Goal: Task Accomplishment & Management: Use online tool/utility

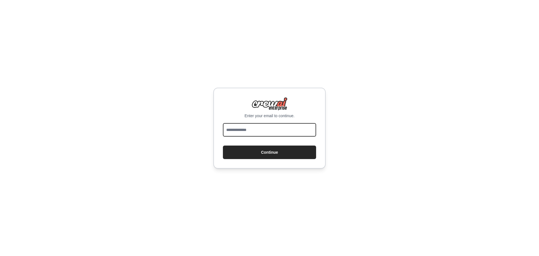
click at [289, 133] on input "email" at bounding box center [269, 129] width 93 height 13
type input "**********"
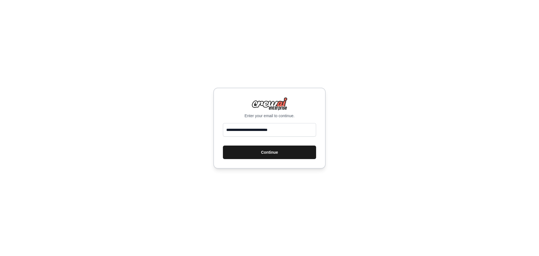
click at [273, 151] on button "Continue" at bounding box center [269, 151] width 93 height 13
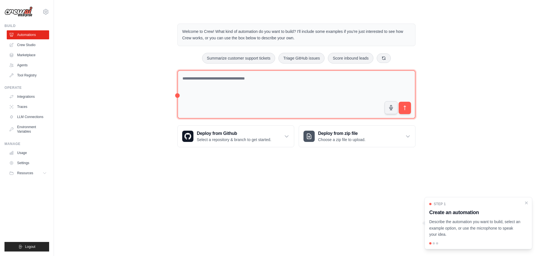
click at [245, 85] on textarea at bounding box center [297, 94] width 238 height 49
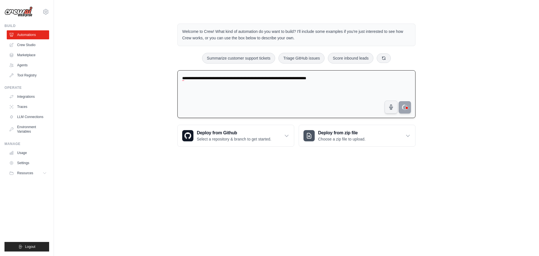
type textarea "**********"
drag, startPoint x: 395, startPoint y: 110, endPoint x: 370, endPoint y: 174, distance: 69.6
click at [390, 173] on body "harris@theforgedigital.com.au Settings Build Automations Crew Studio Resources …" at bounding box center [269, 128] width 539 height 256
click at [392, 106] on icon "Turn off Grammarly on this website" at bounding box center [391, 108] width 3 height 4
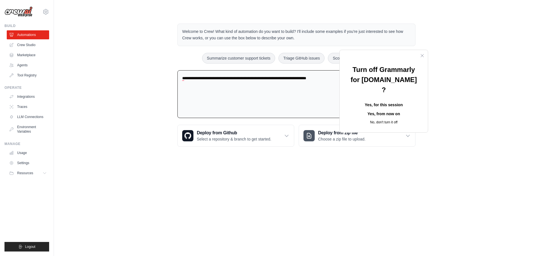
click at [375, 101] on button "Yes, for this session" at bounding box center [384, 105] width 70 height 9
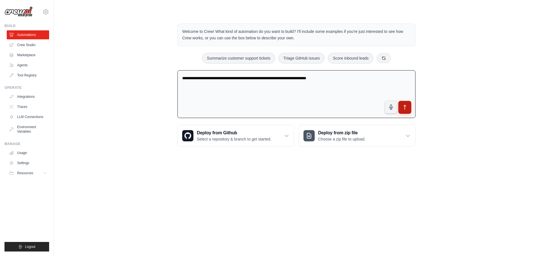
click at [402, 106] on icon "submit" at bounding box center [405, 107] width 6 height 6
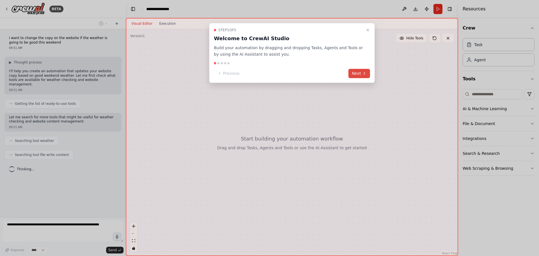
click at [359, 74] on button "Next" at bounding box center [360, 73] width 22 height 9
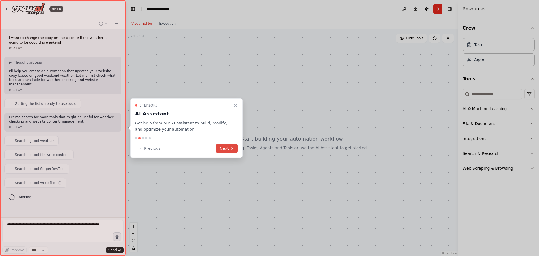
click at [225, 147] on button "Next" at bounding box center [227, 148] width 22 height 9
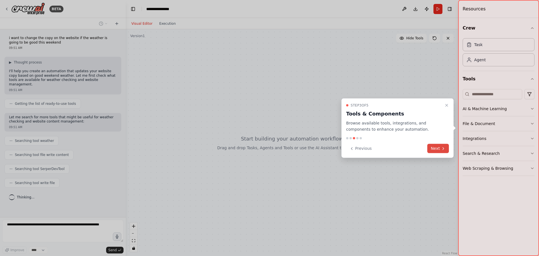
click at [440, 148] on button "Next" at bounding box center [438, 148] width 22 height 9
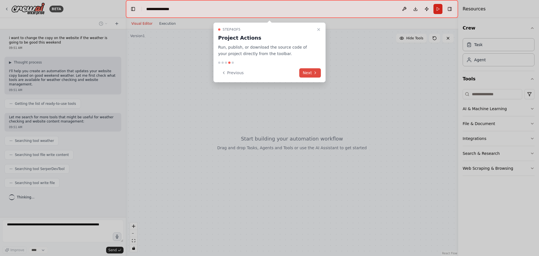
click at [307, 70] on button "Next" at bounding box center [310, 72] width 22 height 9
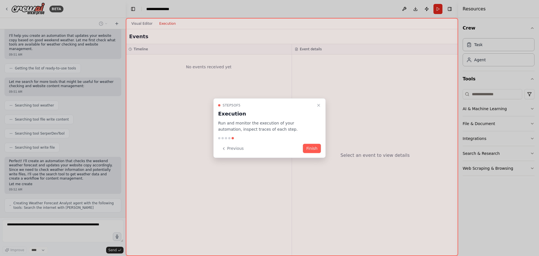
scroll to position [45, 0]
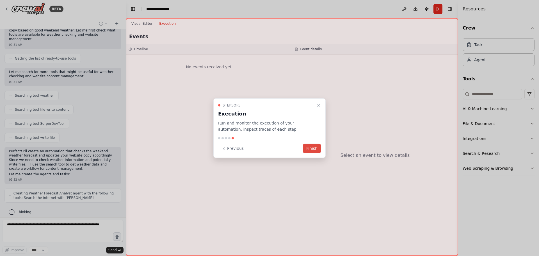
click at [312, 149] on button "Finish" at bounding box center [312, 148] width 18 height 9
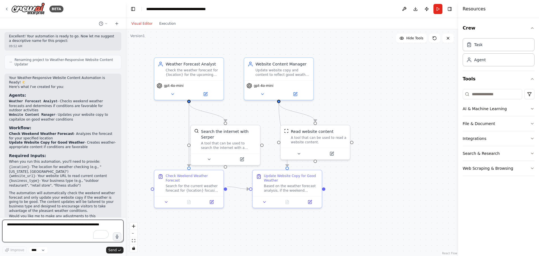
scroll to position [336, 0]
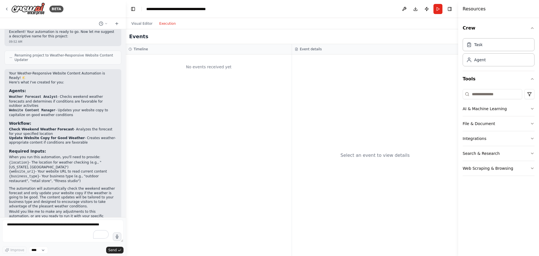
click at [165, 22] on button "Execution" at bounding box center [167, 23] width 23 height 7
click at [140, 25] on button "Visual Editor" at bounding box center [142, 23] width 28 height 7
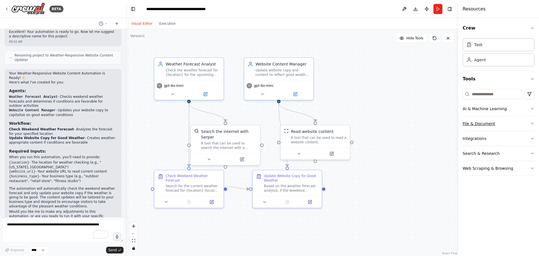
click at [525, 122] on button "File & Document" at bounding box center [499, 123] width 72 height 15
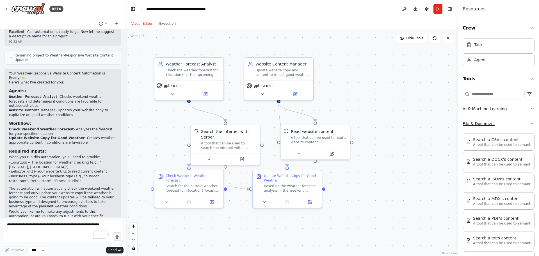
click at [525, 122] on button "File & Document" at bounding box center [499, 123] width 72 height 15
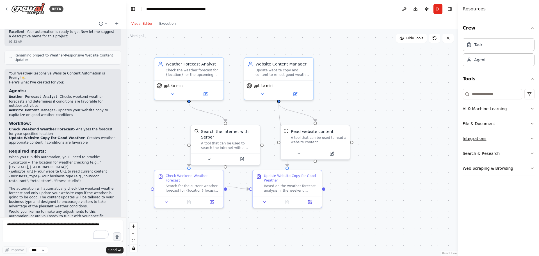
click at [530, 137] on icon "button" at bounding box center [532, 138] width 4 height 4
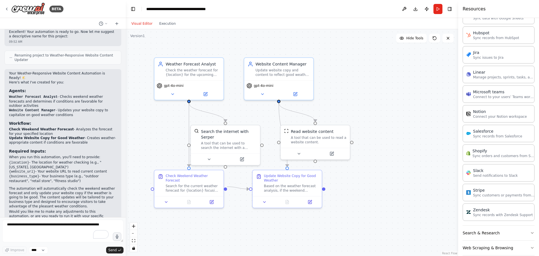
scroll to position [307, 0]
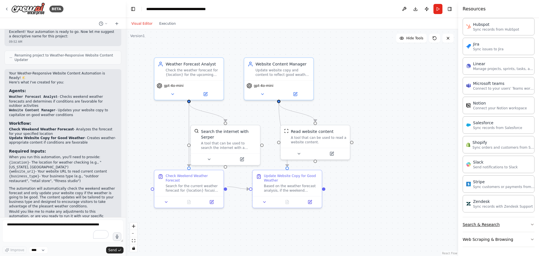
click at [524, 224] on button "Search & Research" at bounding box center [499, 224] width 72 height 15
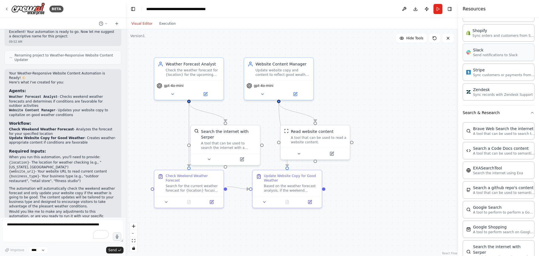
scroll to position [419, 0]
